Goal: Information Seeking & Learning: Learn about a topic

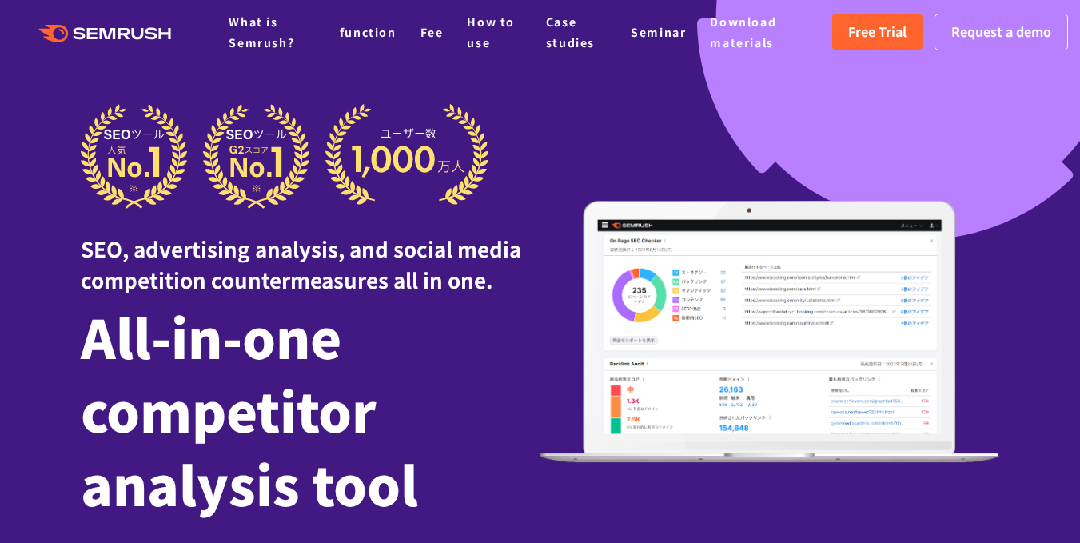
click at [712, 115] on div "SEO, advertising analysis, and social media competition countermeasures all in …" at bounding box center [541, 331] width 920 height 455
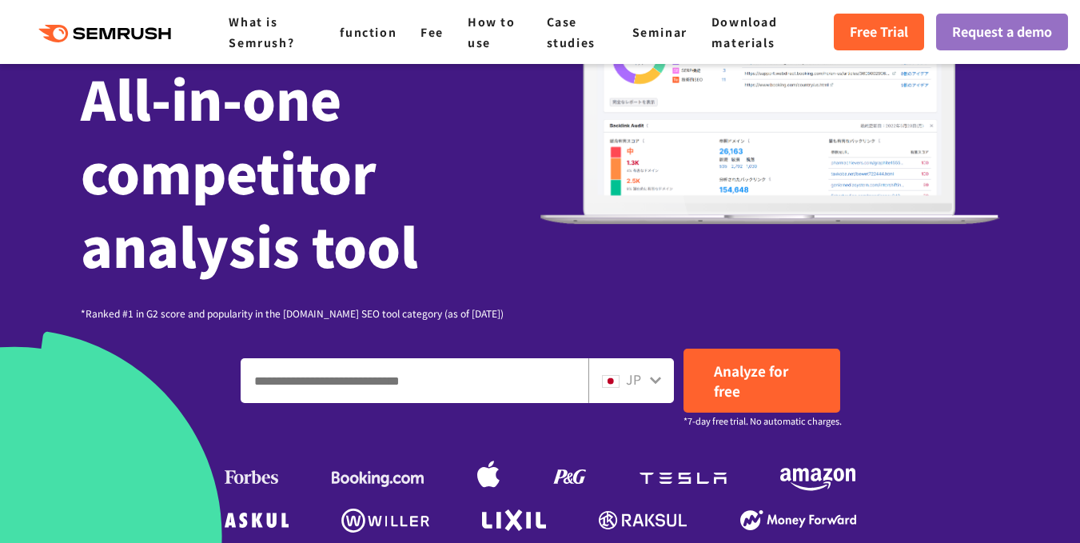
scroll to position [240, 0]
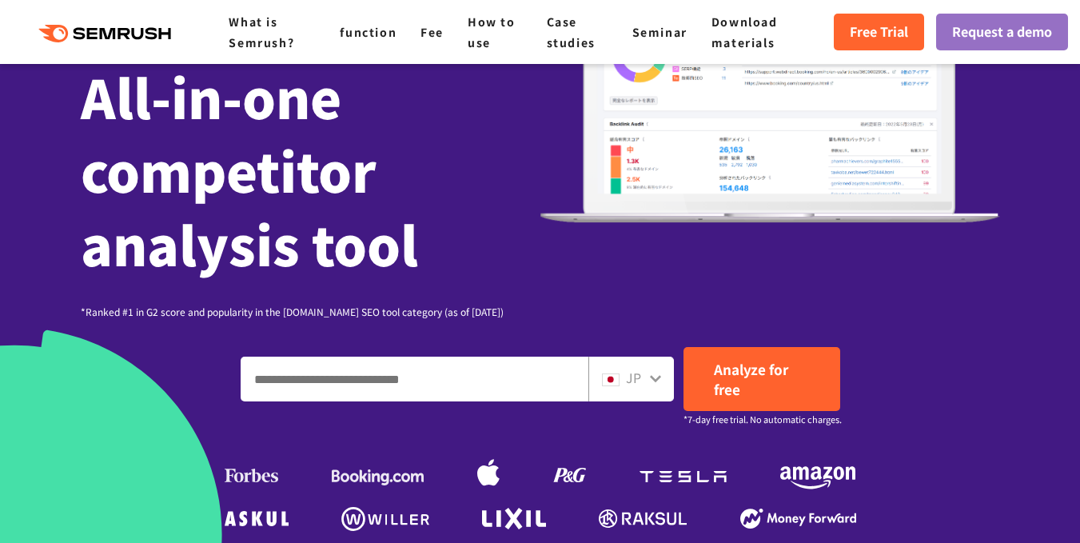
click at [664, 385] on div "JP" at bounding box center [632, 379] width 86 height 45
click at [658, 378] on icon at bounding box center [655, 378] width 11 height 7
click at [626, 379] on font "JP" at bounding box center [633, 377] width 15 height 19
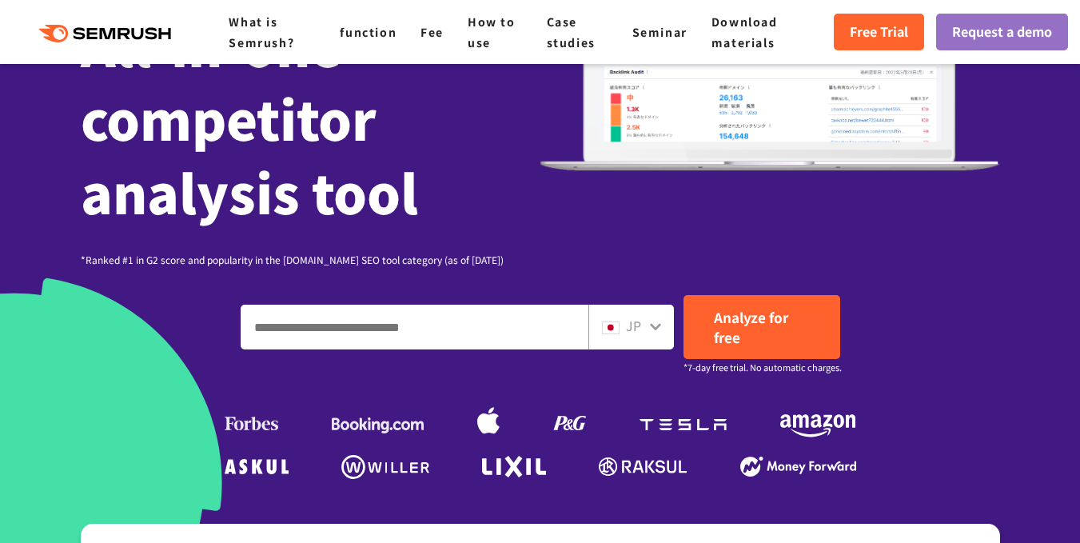
scroll to position [320, 0]
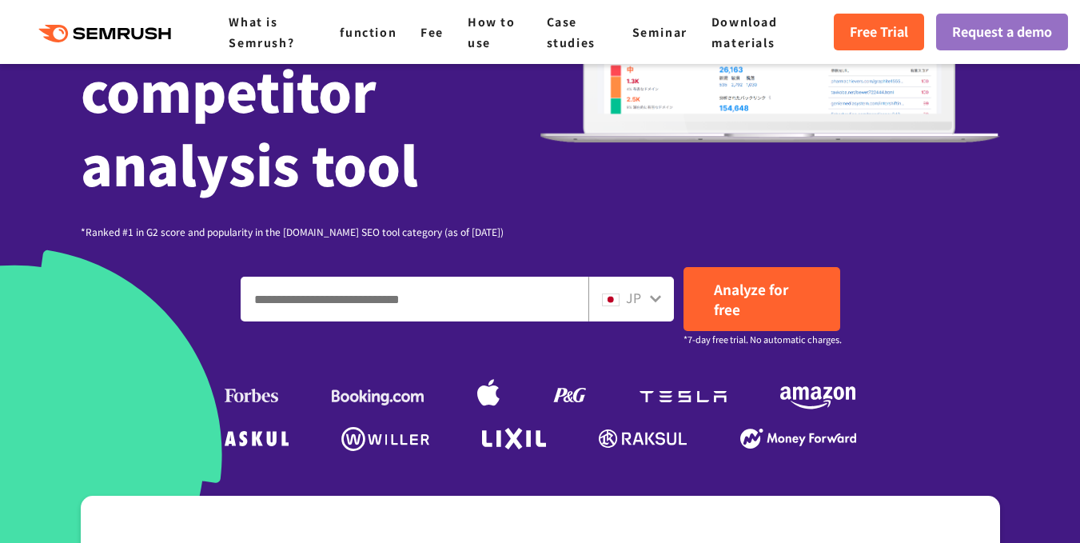
click at [549, 305] on input "Enter a domain, keyword or URL" at bounding box center [414, 298] width 346 height 43
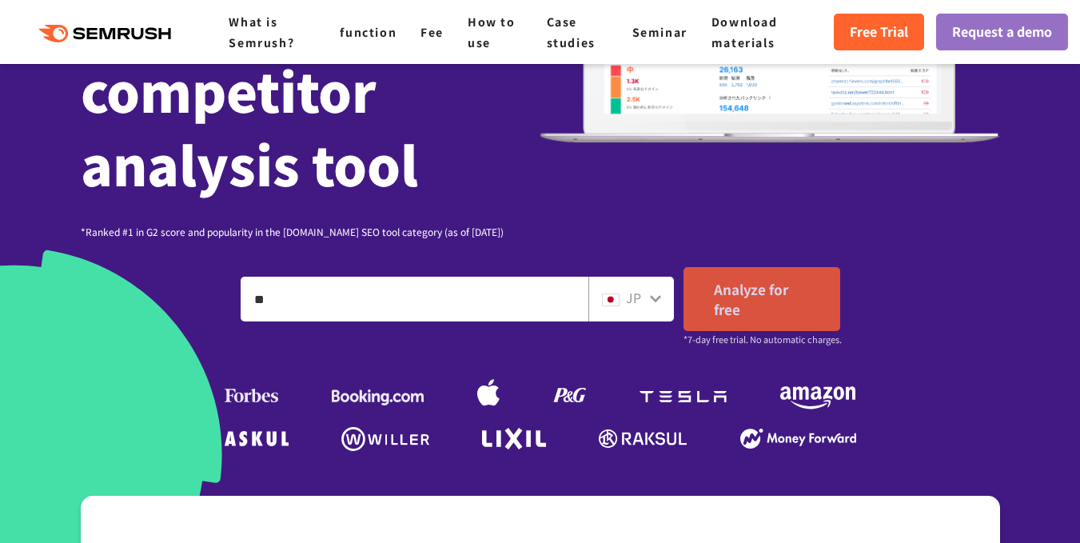
type input "*"
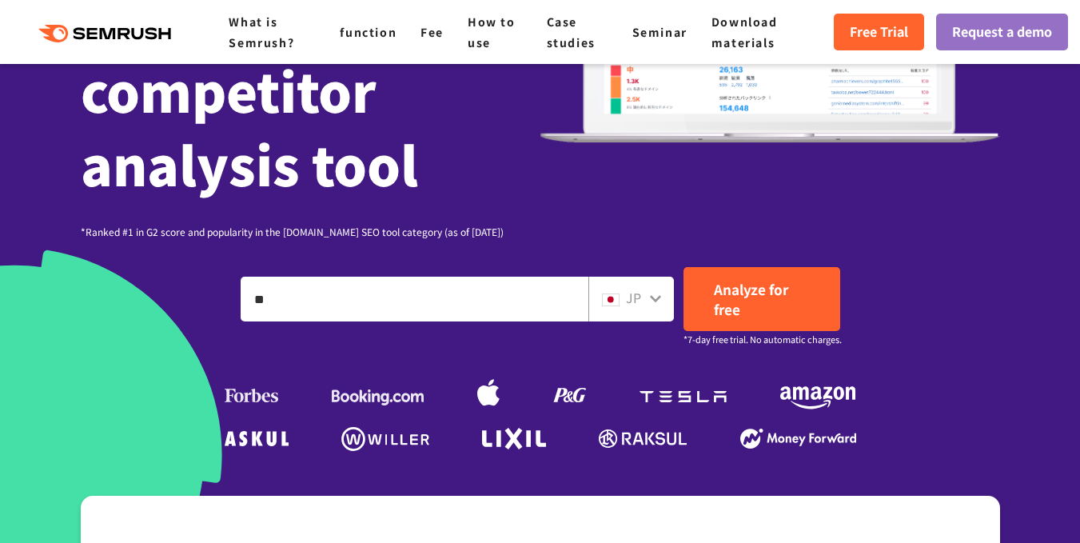
type input "*"
type input "**********"
click at [644, 315] on div "JP" at bounding box center [632, 299] width 86 height 45
click at [649, 303] on icon at bounding box center [655, 298] width 13 height 13
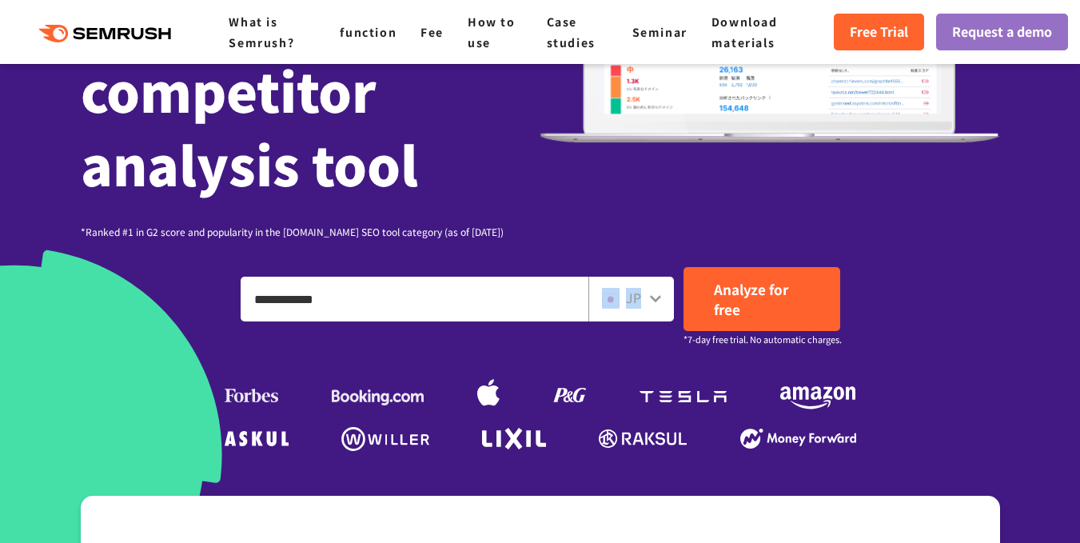
click at [649, 303] on icon at bounding box center [655, 298] width 13 height 13
click at [657, 297] on icon at bounding box center [655, 298] width 13 height 13
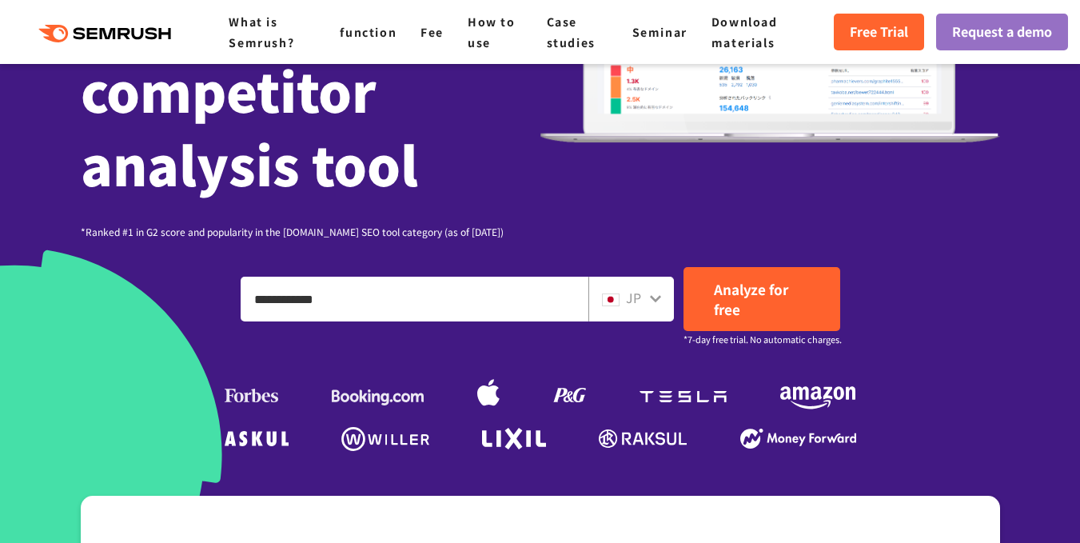
click at [657, 297] on icon at bounding box center [655, 298] width 13 height 13
click at [619, 295] on img at bounding box center [611, 299] width 18 height 13
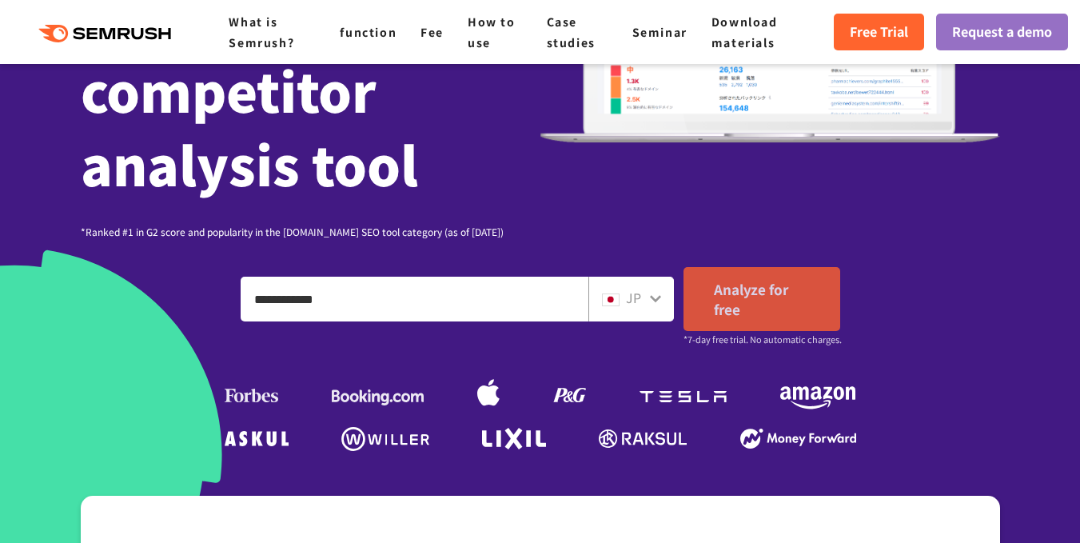
click at [748, 302] on link "Analyze for free" at bounding box center [762, 299] width 157 height 64
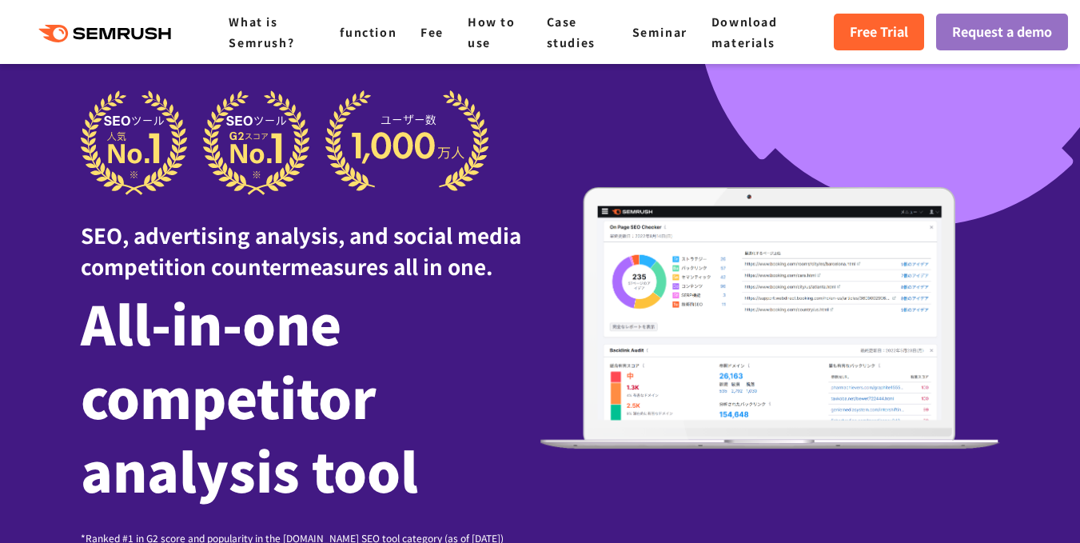
scroll to position [0, 0]
